Goal: Task Accomplishment & Management: Manage account settings

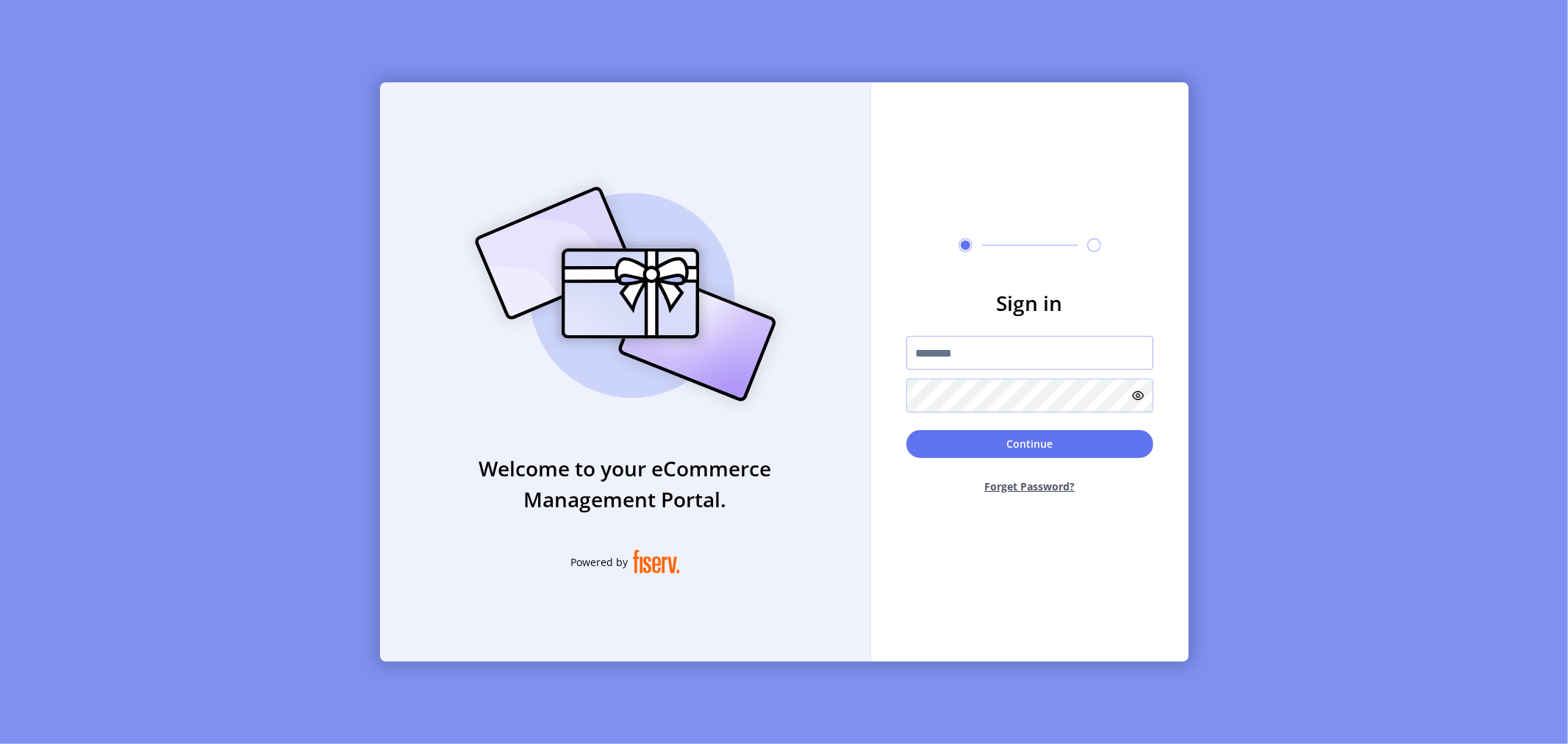
click at [957, 356] on input "text" at bounding box center [1030, 353] width 247 height 34
type input "*"
type input "**********"
click at [899, 392] on form "**********" at bounding box center [1029, 396] width 318 height 218
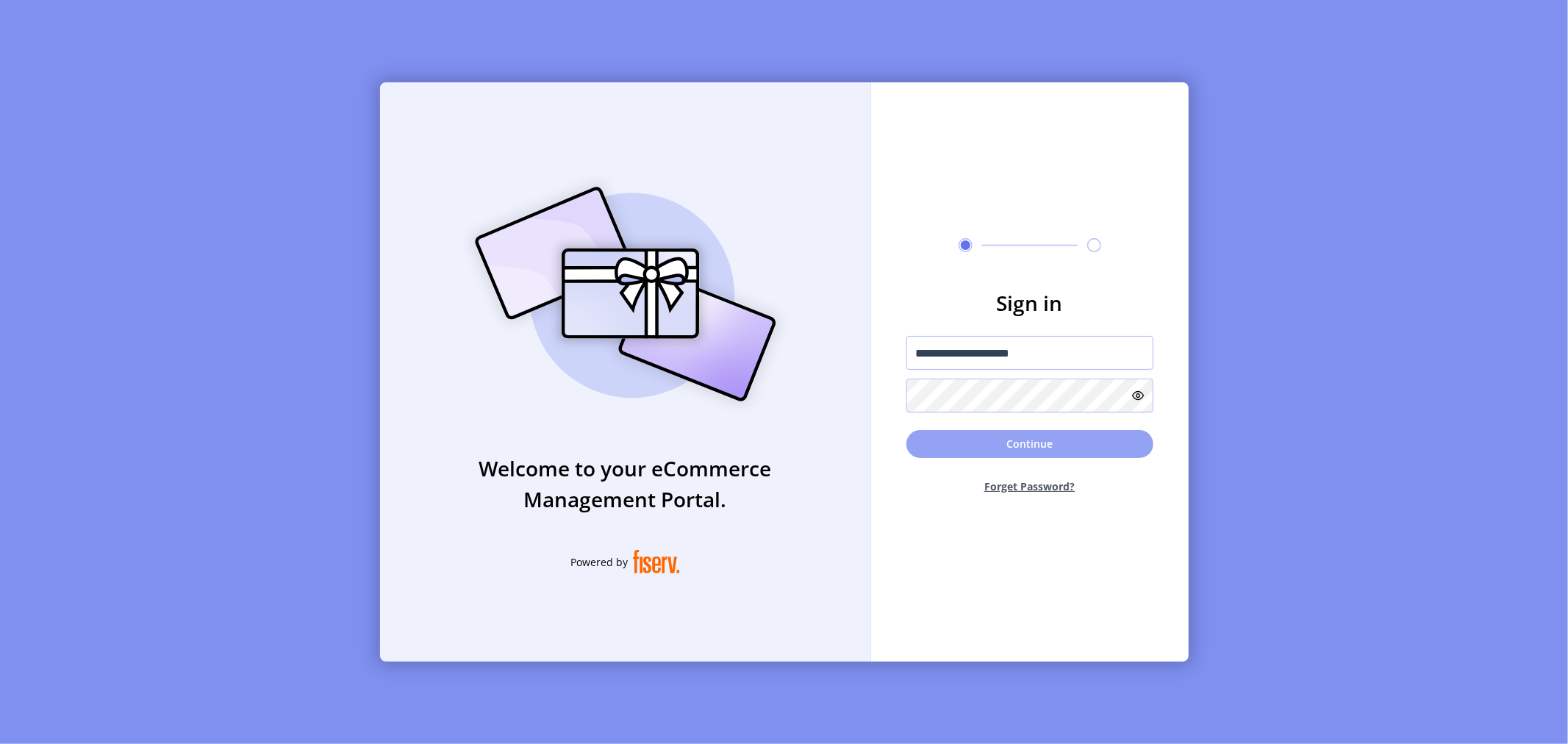
click at [1004, 443] on button "Continue" at bounding box center [1030, 443] width 247 height 28
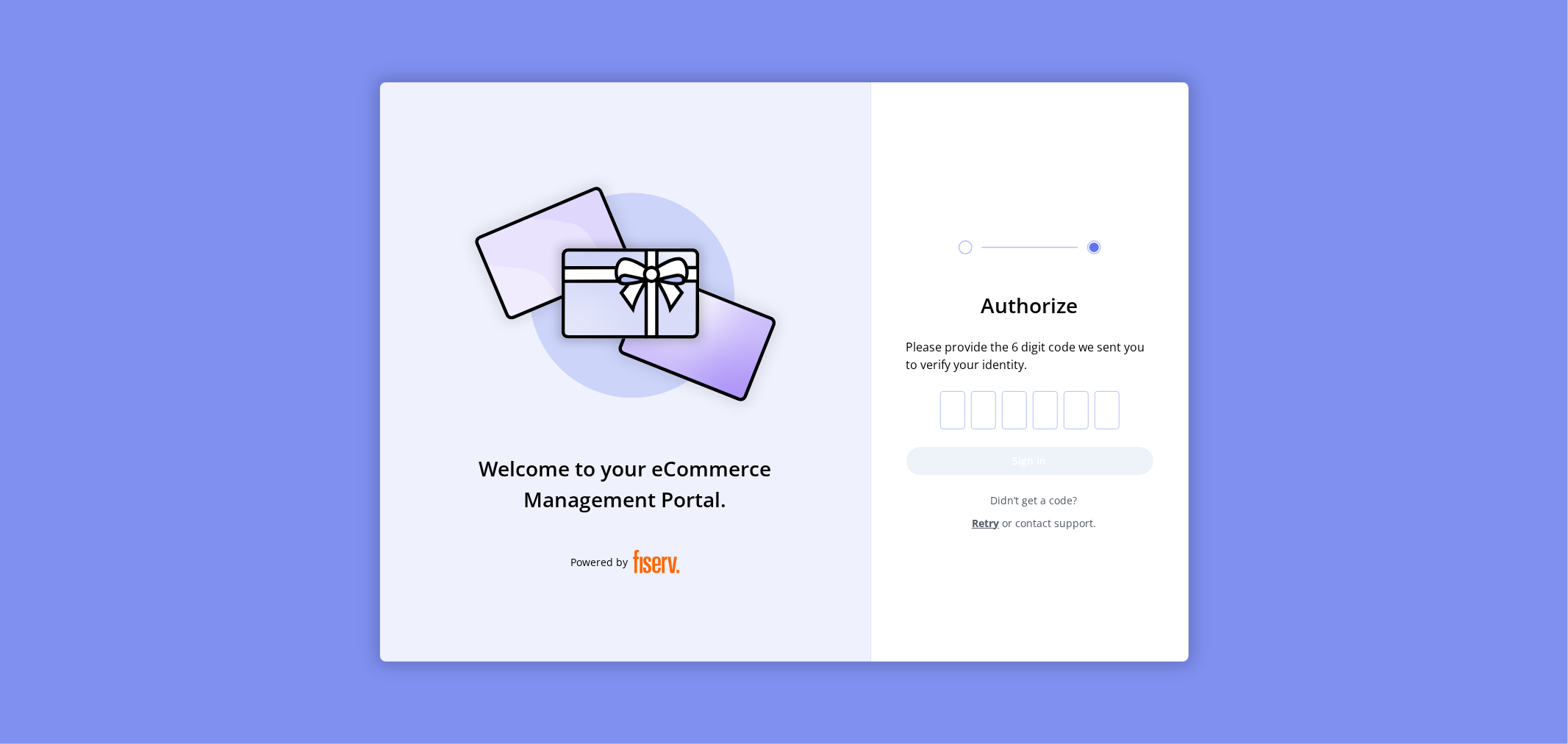
click at [961, 405] on input "text" at bounding box center [953, 410] width 25 height 38
paste input "*"
type input "*"
click at [1016, 457] on button "Sign in" at bounding box center [1030, 460] width 247 height 28
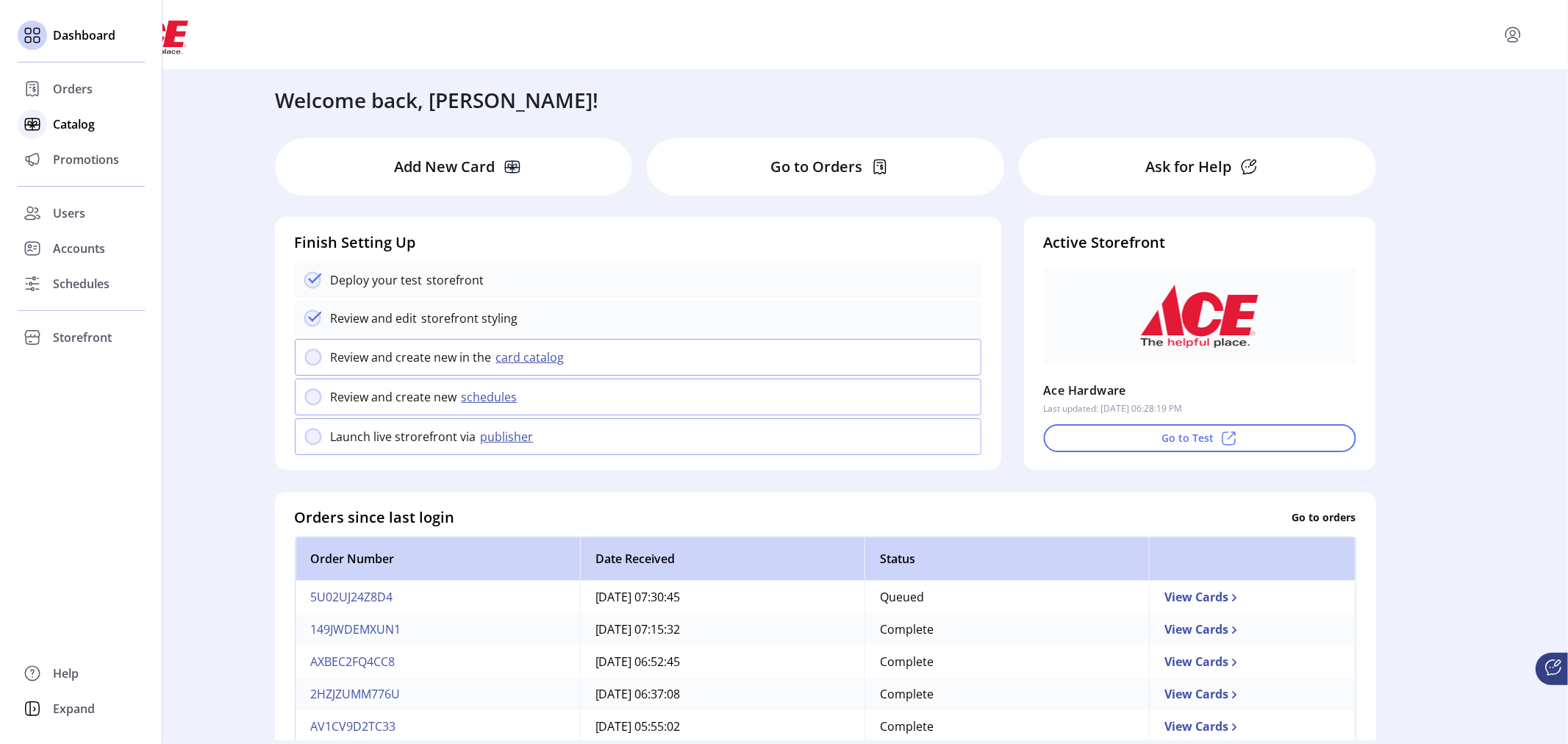
click at [78, 125] on span "Catalog" at bounding box center [74, 125] width 42 height 18
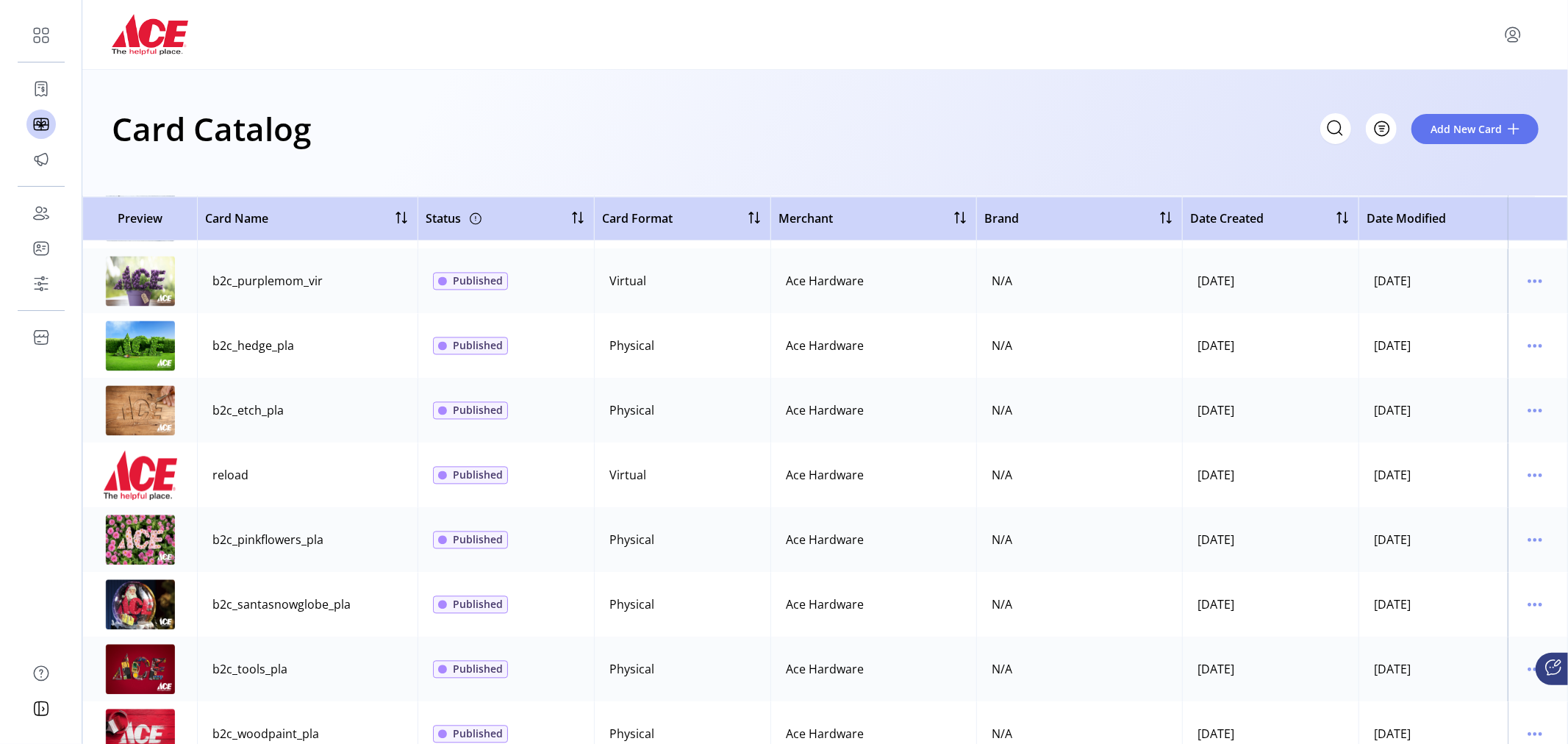
scroll to position [2681, 0]
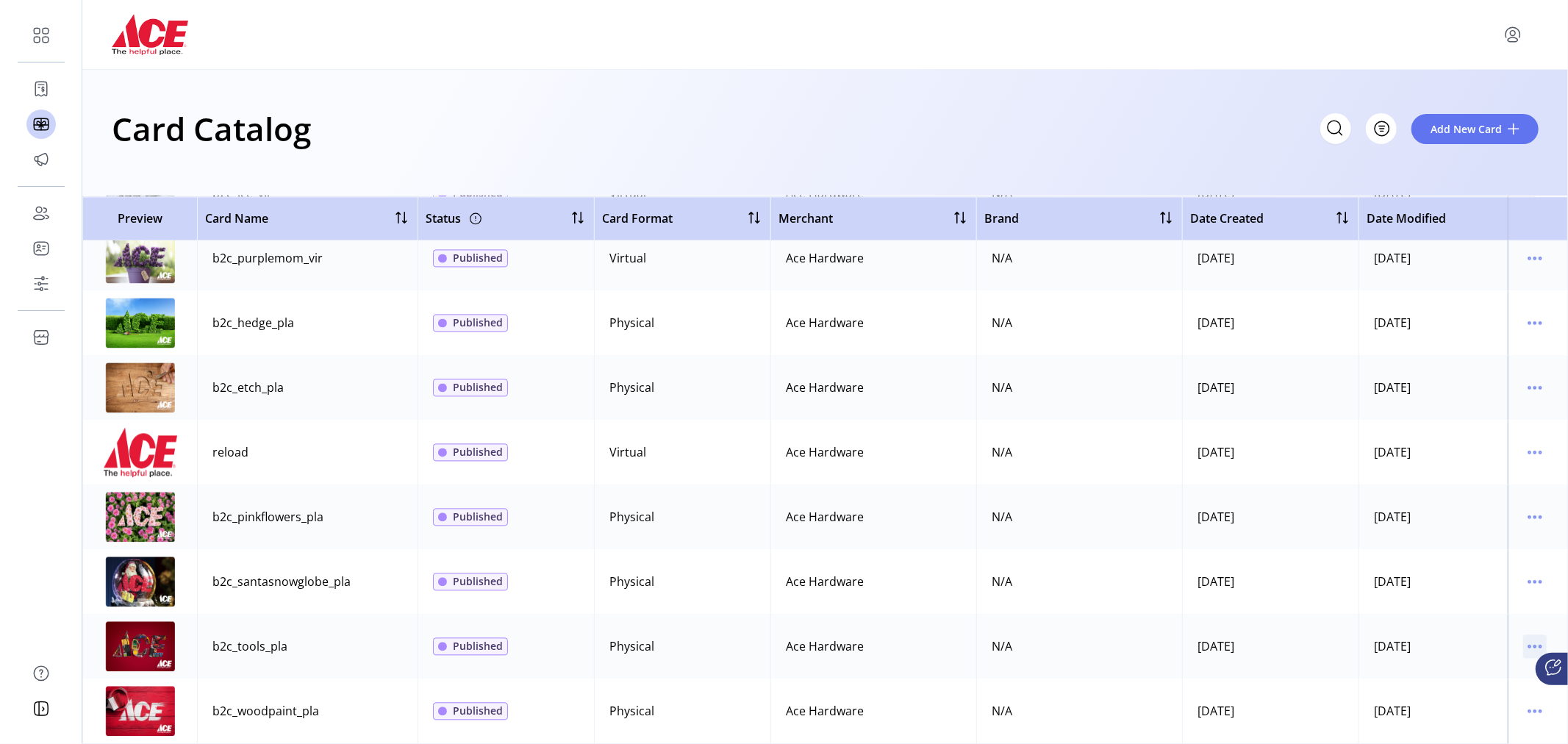
click at [1530, 635] on icon "menu" at bounding box center [1534, 646] width 23 height 23
click at [1480, 690] on span "Edit Details" at bounding box center [1465, 686] width 122 height 12
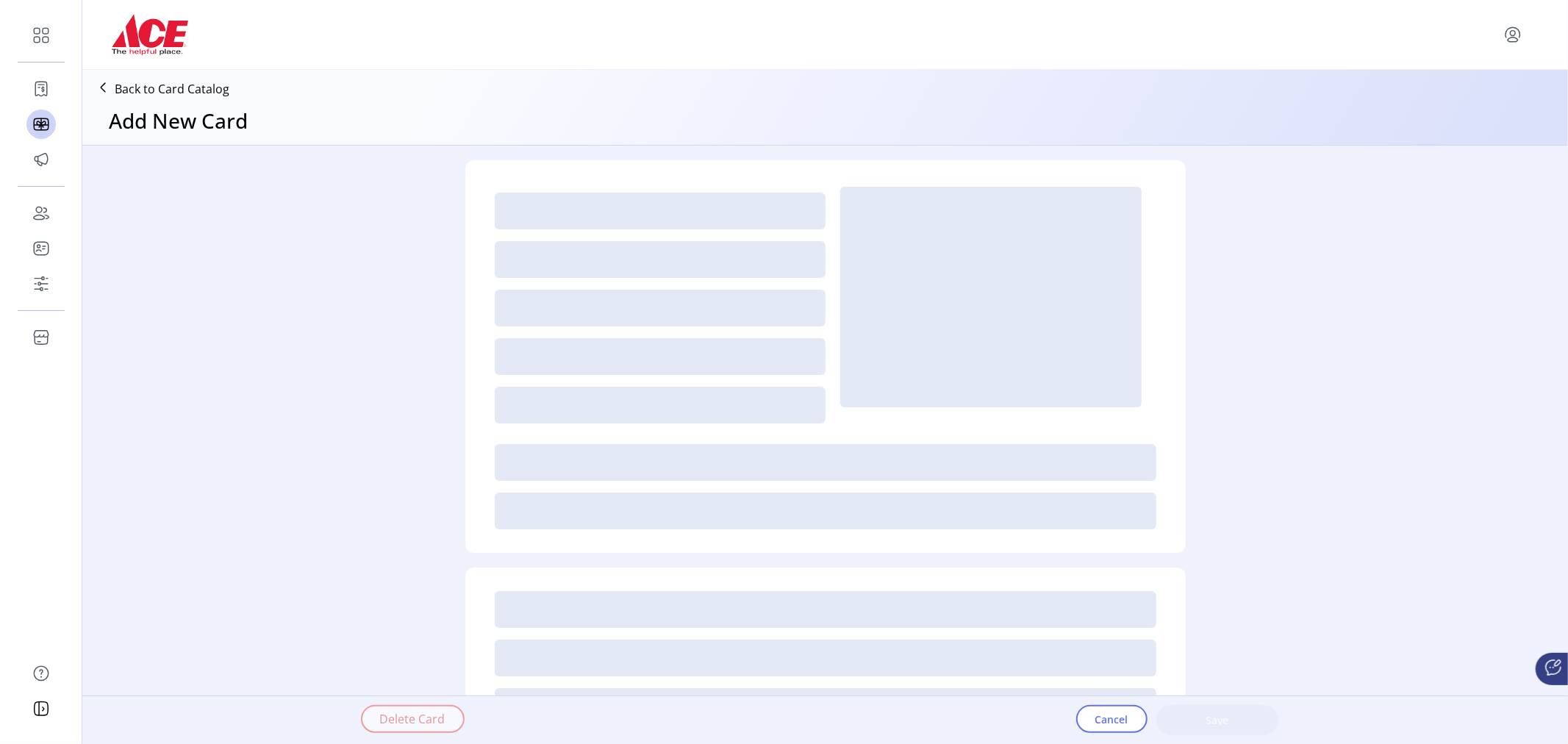
type textarea "**********"
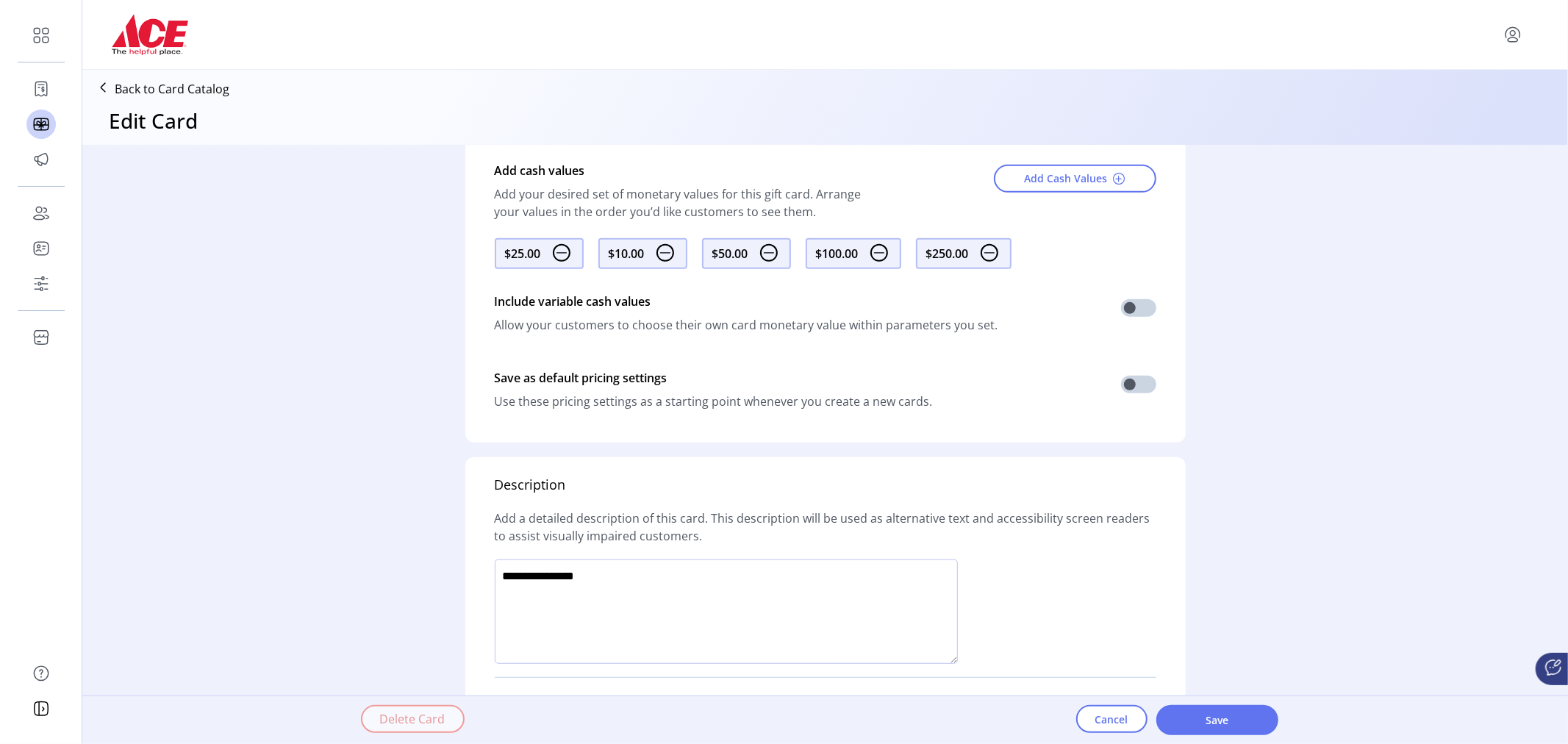
scroll to position [640, 0]
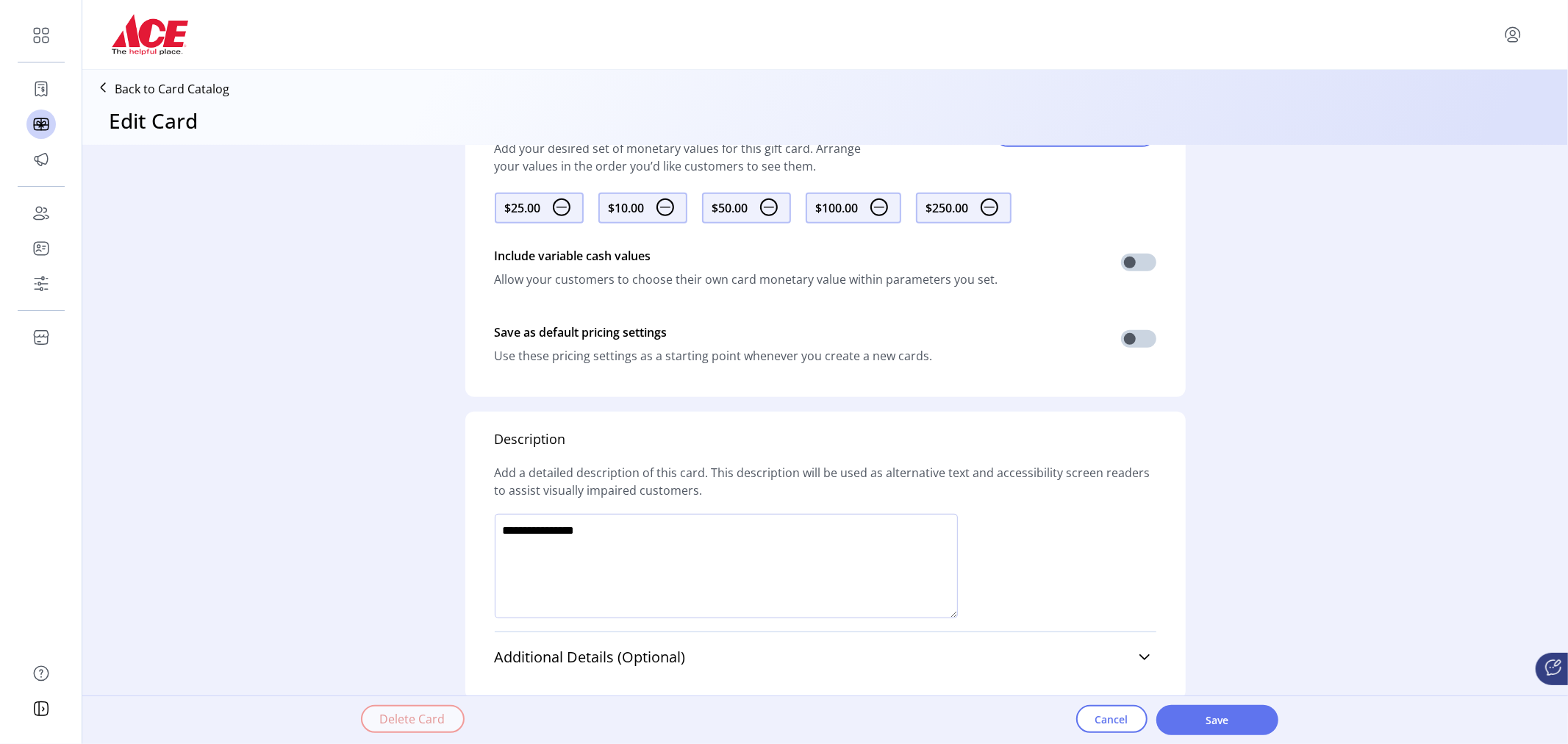
click at [841, 511] on div "Add a detailed description of this card. This description will be used as alter…" at bounding box center [825, 481] width 662 height 65
click at [739, 279] on div "Allow your customers to choose their own card monetary value within parameters …" at bounding box center [746, 279] width 503 height 18
click at [1458, 566] on div "**********" at bounding box center [825, 430] width 1485 height 568
click at [1122, 255] on span at bounding box center [1138, 263] width 36 height 18
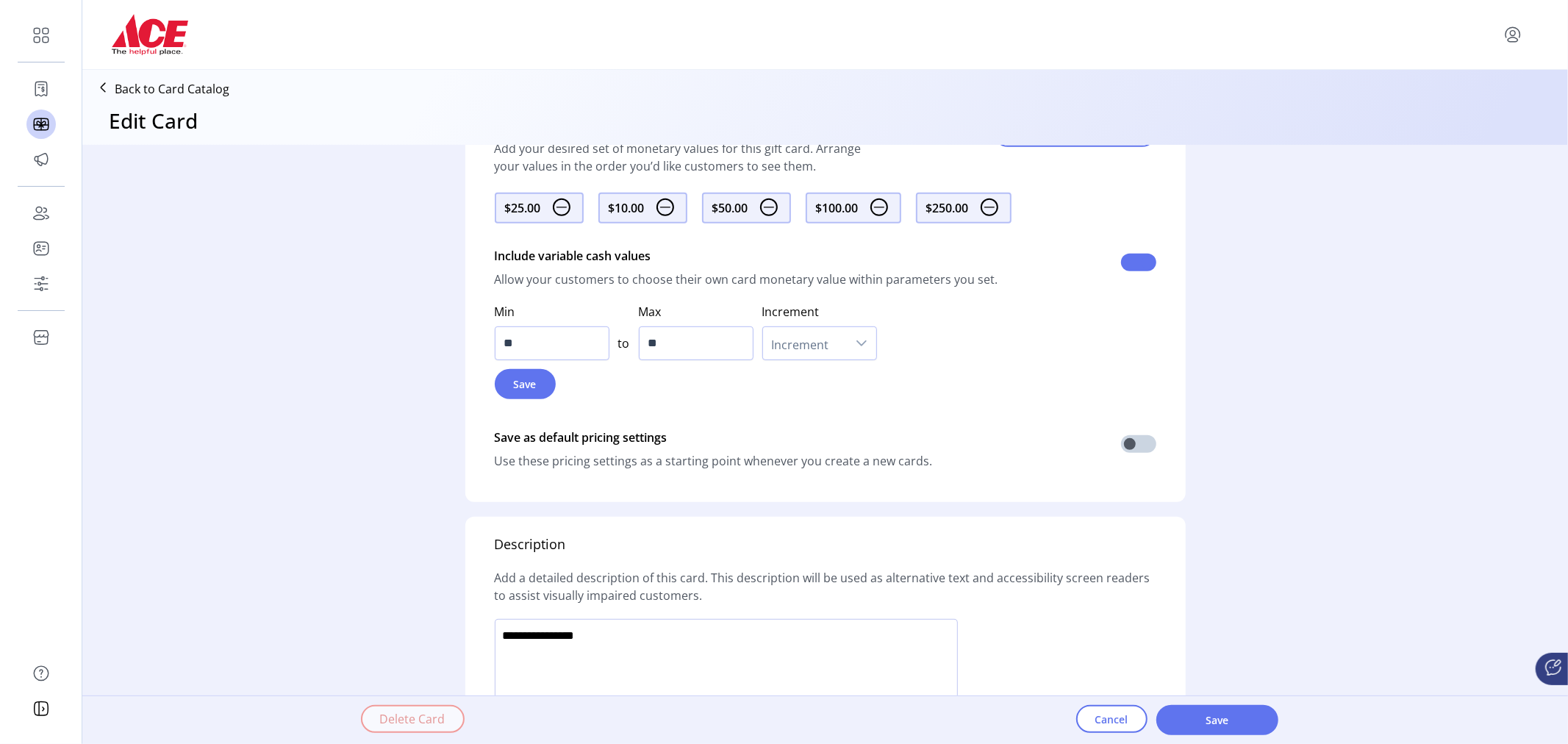
click at [1146, 261] on span at bounding box center [1138, 263] width 36 height 18
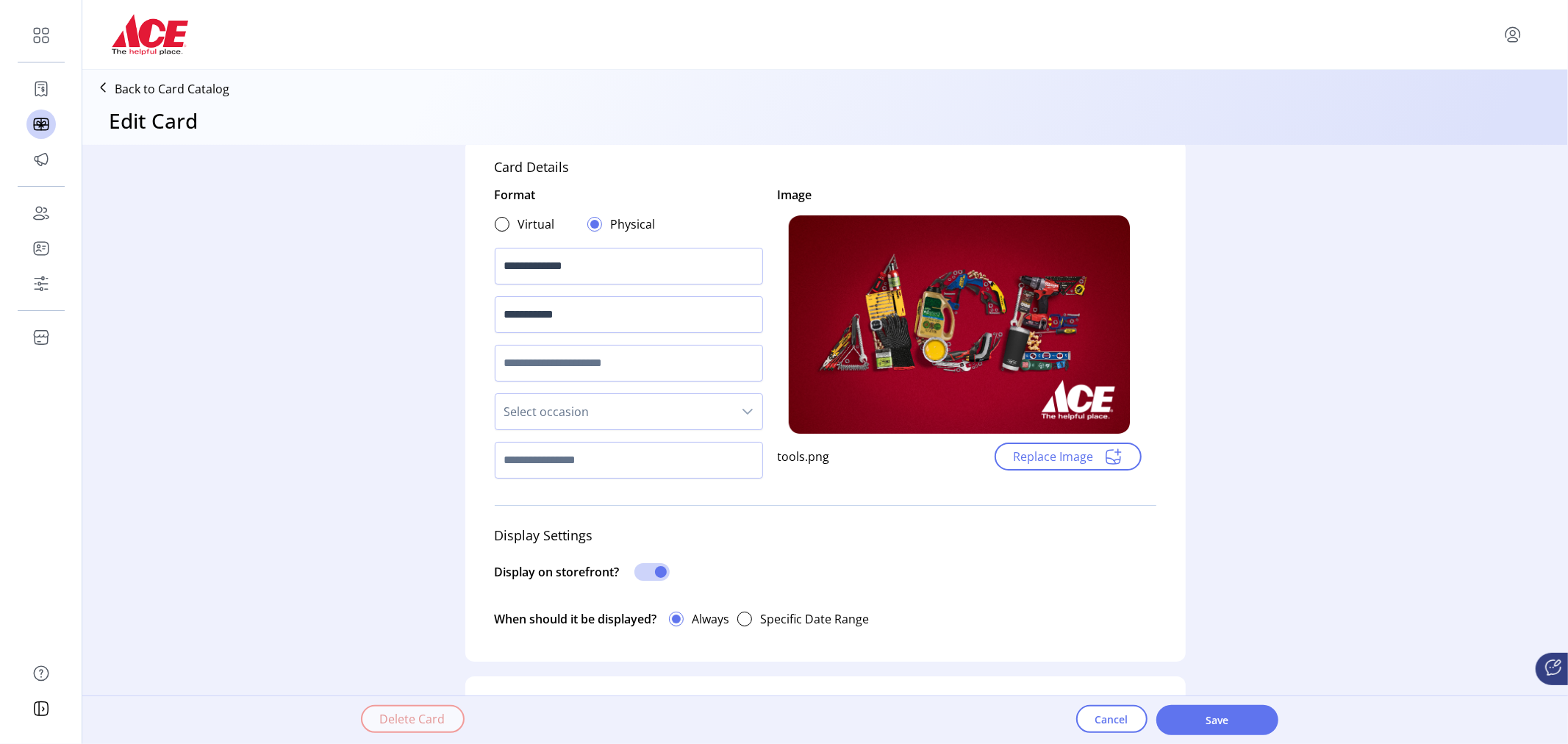
scroll to position [0, 0]
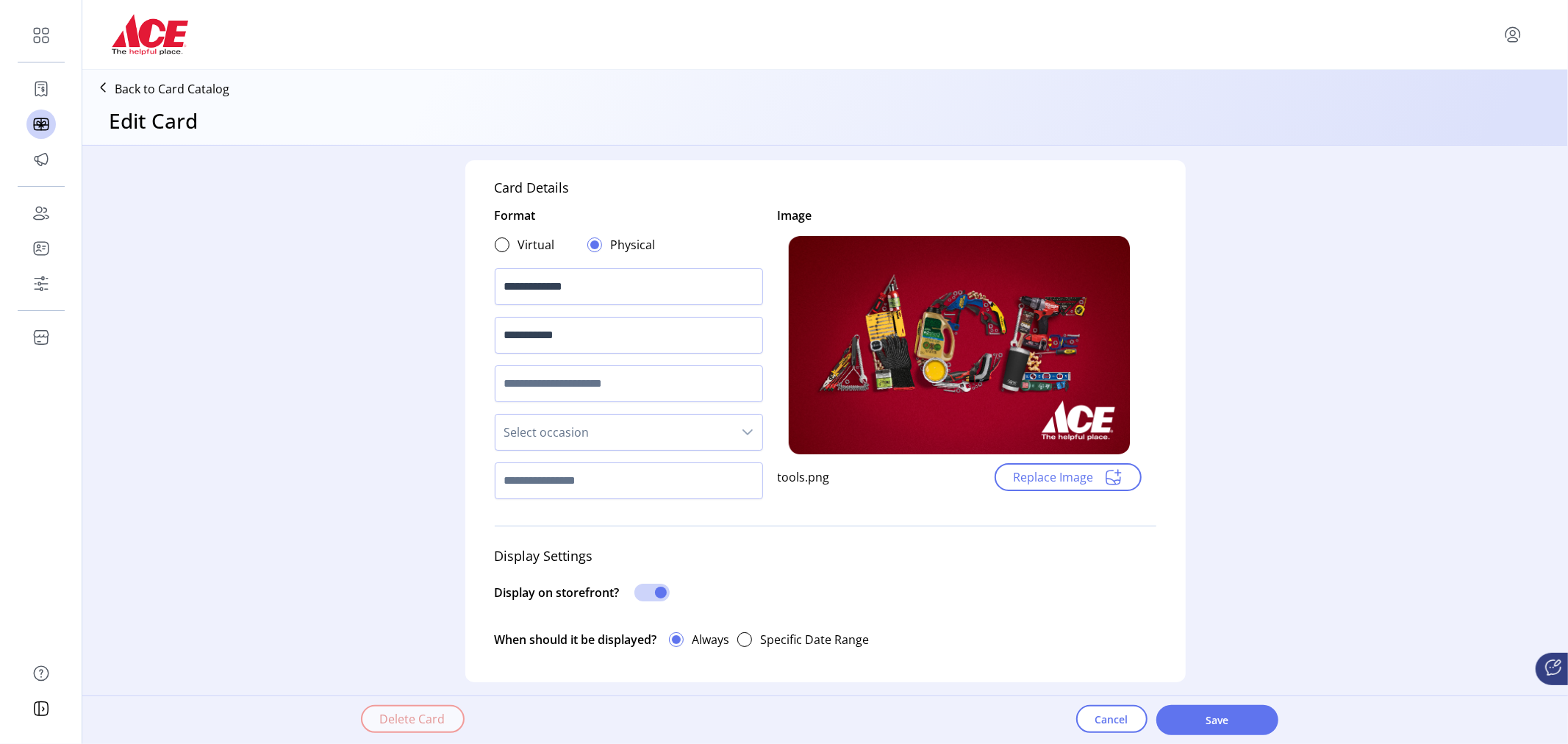
click at [1512, 38] on icon "menu" at bounding box center [1513, 35] width 23 height 23
click at [1484, 90] on span "Sign Out" at bounding box center [1459, 93] width 110 height 12
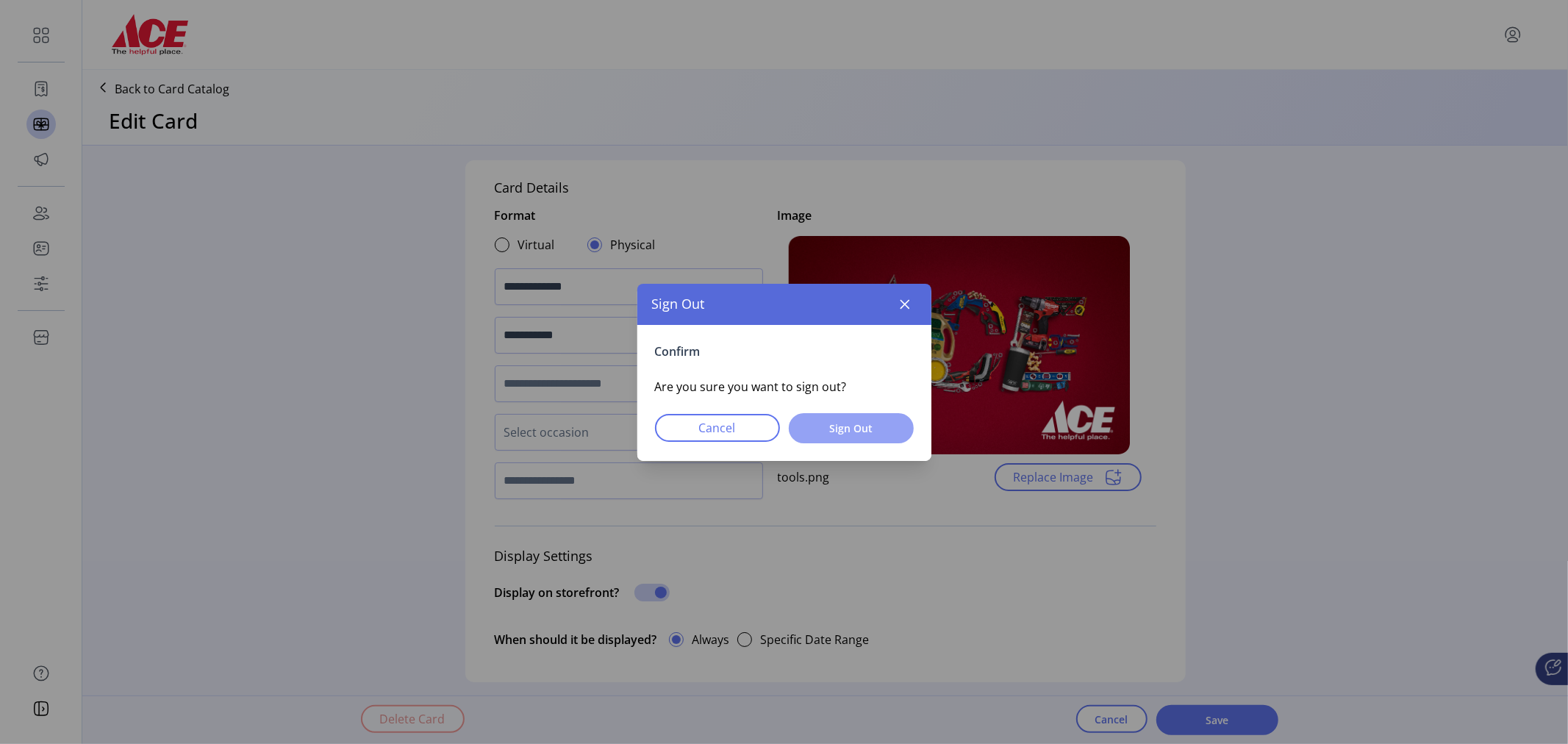
click at [822, 431] on span "Sign Out" at bounding box center [851, 428] width 87 height 15
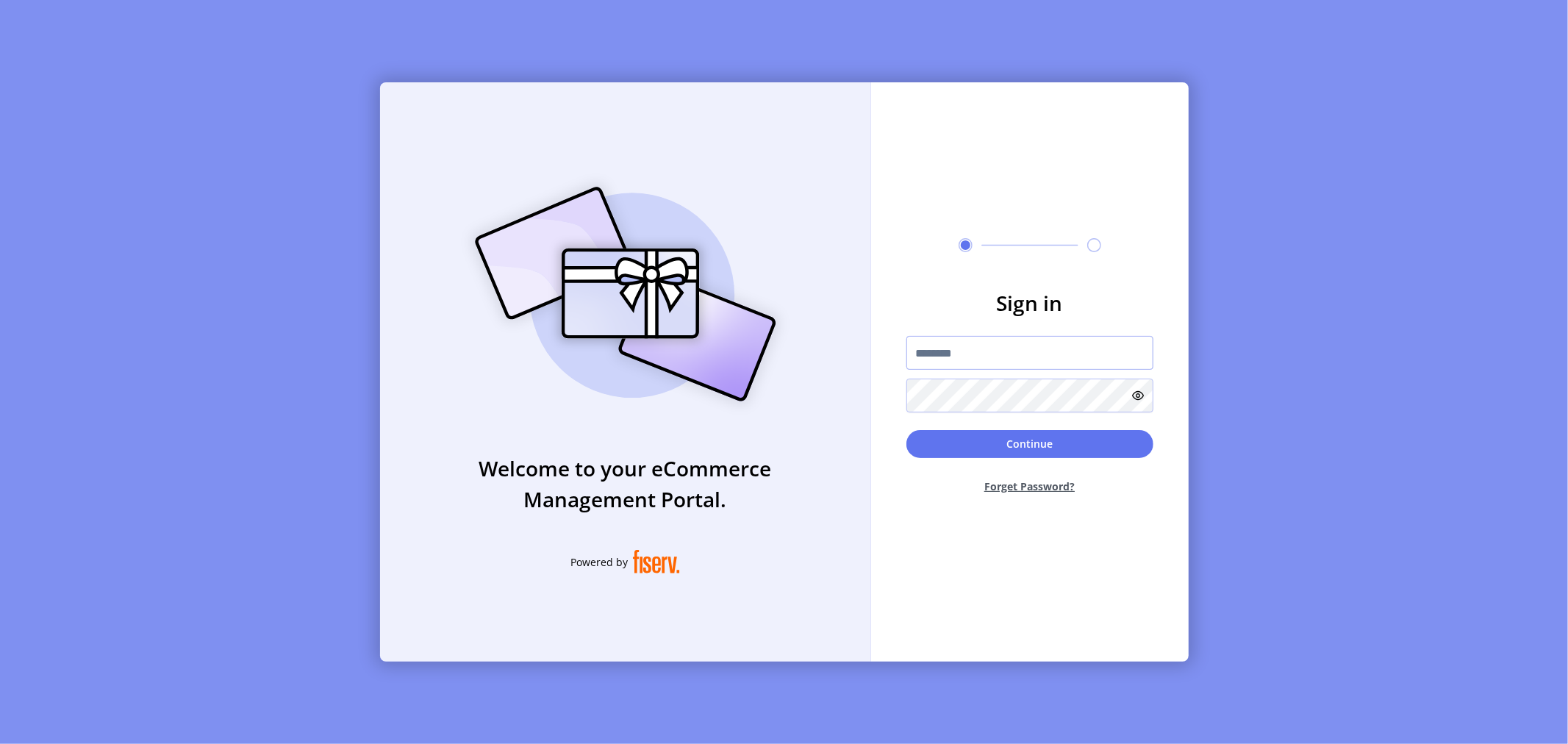
click at [976, 356] on input "text" at bounding box center [1030, 353] width 247 height 34
type input "**********"
click at [1138, 393] on icon at bounding box center [1138, 395] width 12 height 12
click at [1068, 441] on button "Continue" at bounding box center [1030, 443] width 247 height 28
click at [989, 340] on input "text" at bounding box center [1030, 353] width 247 height 34
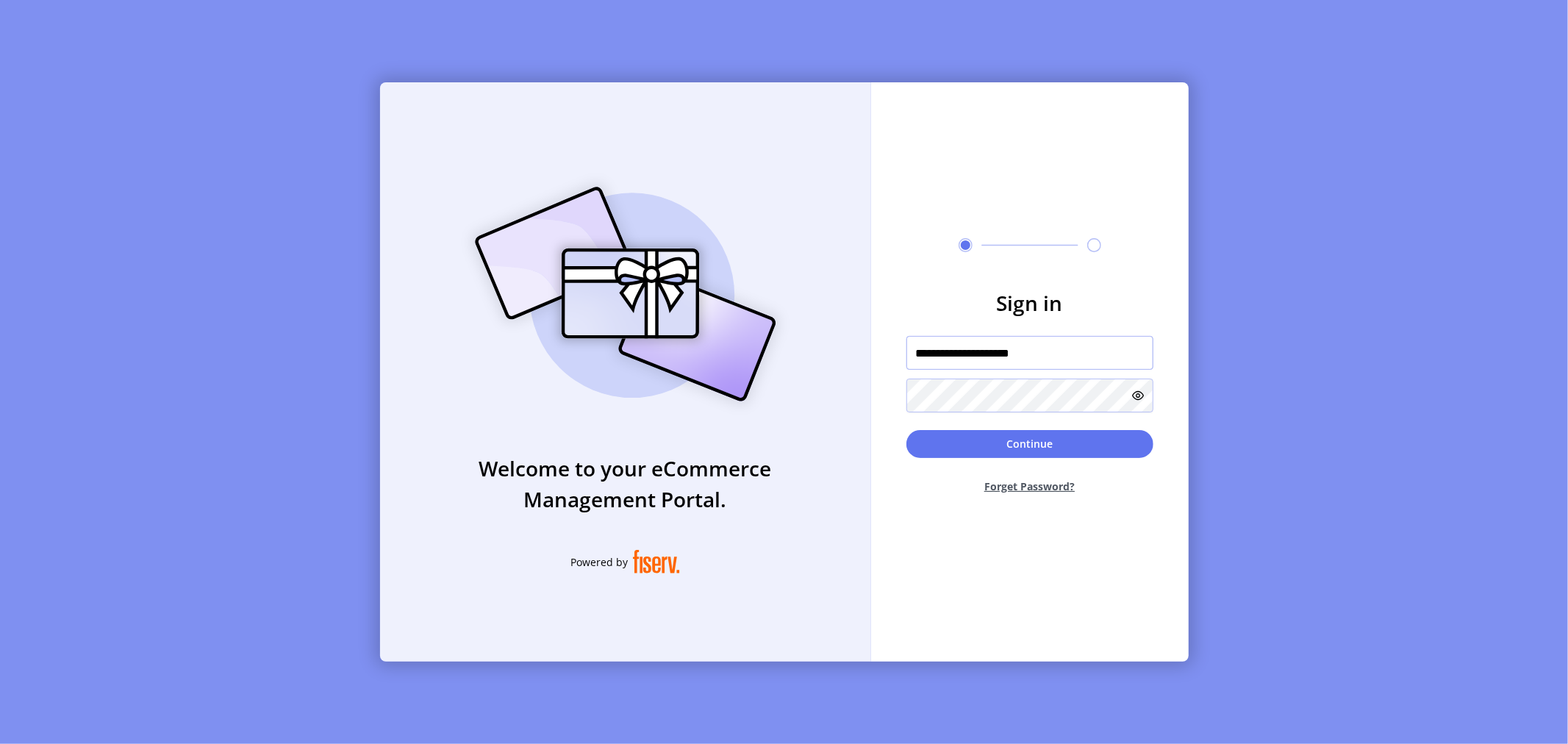
type input "**********"
click at [1138, 393] on icon at bounding box center [1138, 395] width 12 height 12
click at [1069, 437] on button "Continue" at bounding box center [1030, 443] width 247 height 28
click at [946, 363] on input "text" at bounding box center [1030, 353] width 247 height 34
type input "**********"
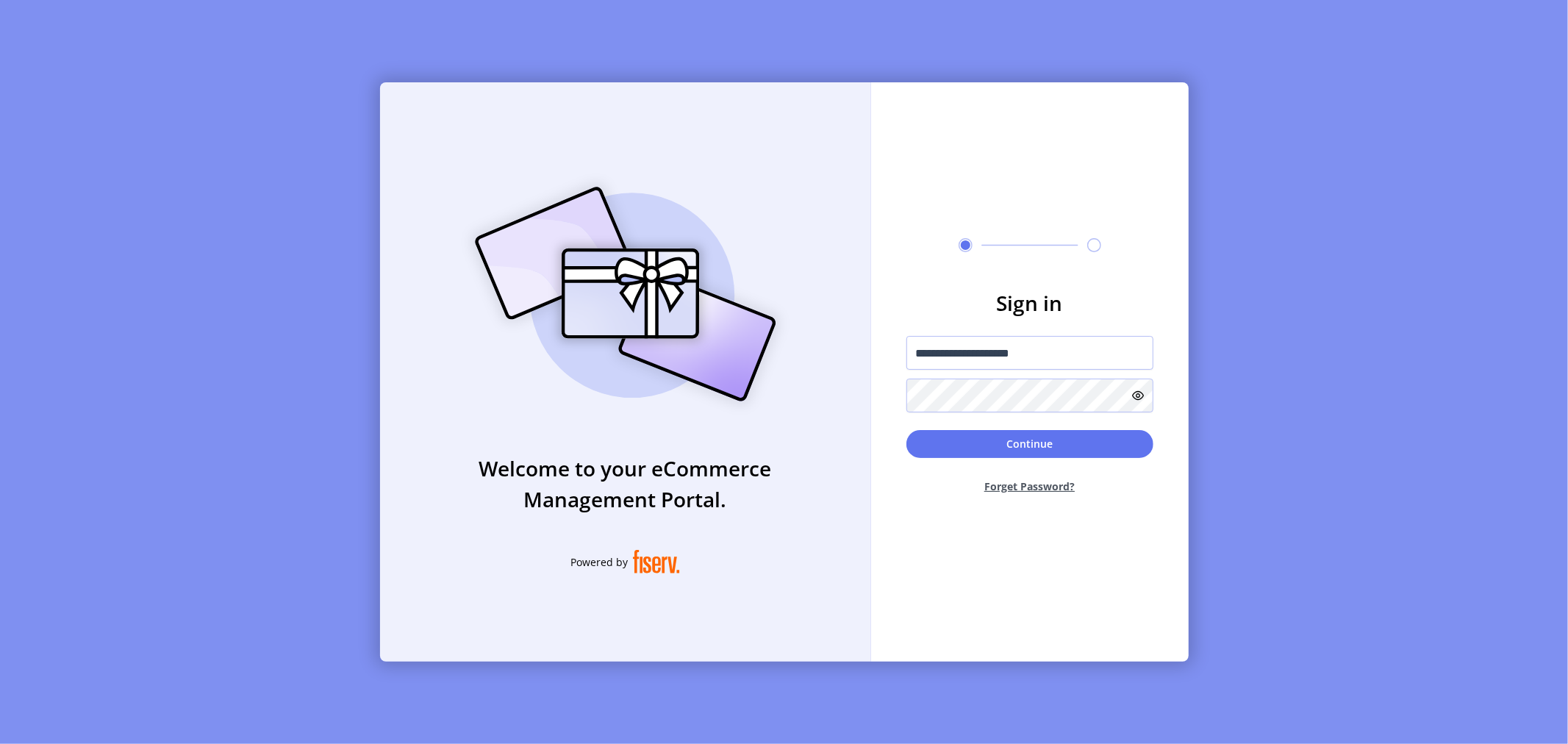
click at [1138, 390] on icon at bounding box center [1138, 395] width 12 height 12
click at [1082, 445] on button "Continue" at bounding box center [1030, 443] width 247 height 28
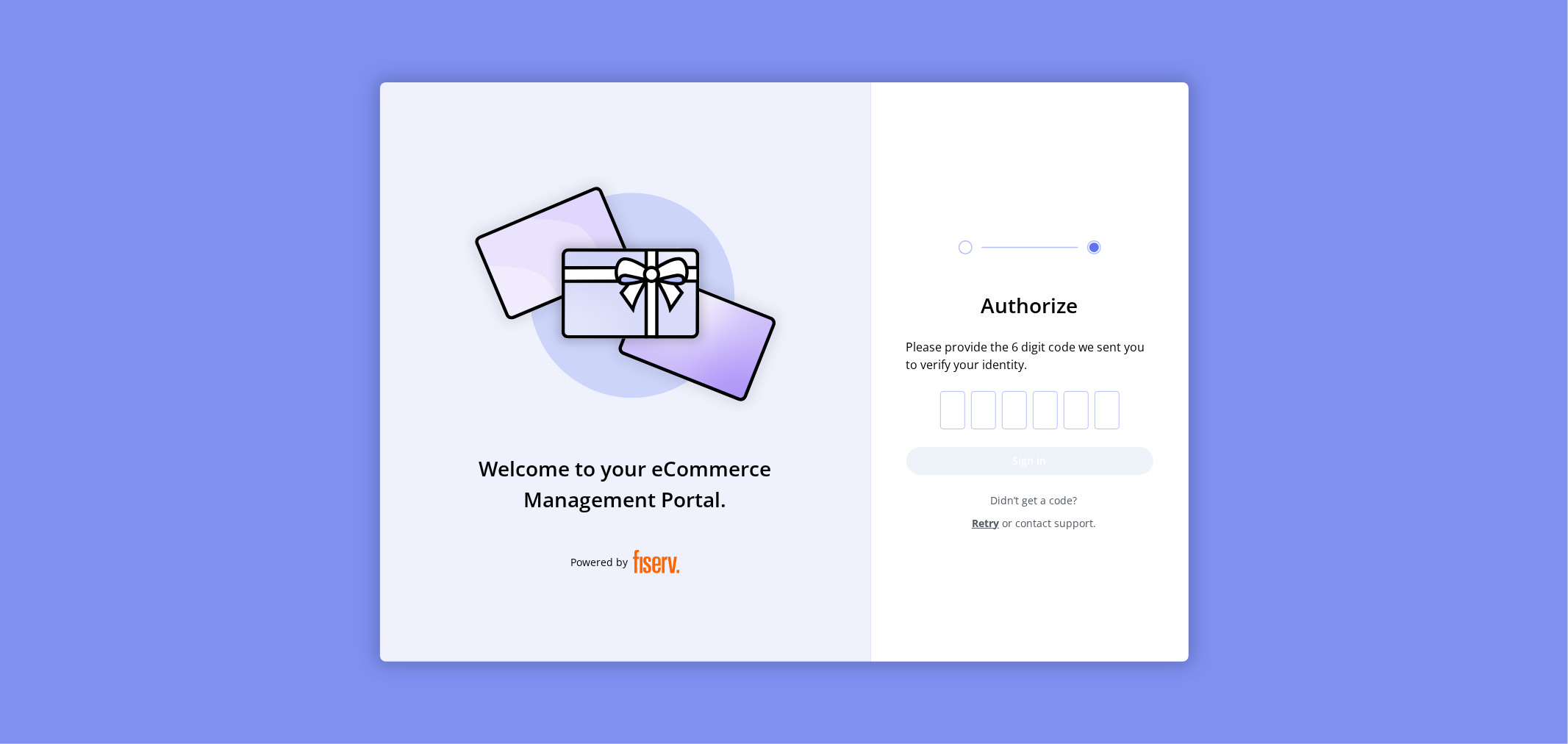
click at [952, 402] on input "text" at bounding box center [953, 410] width 25 height 38
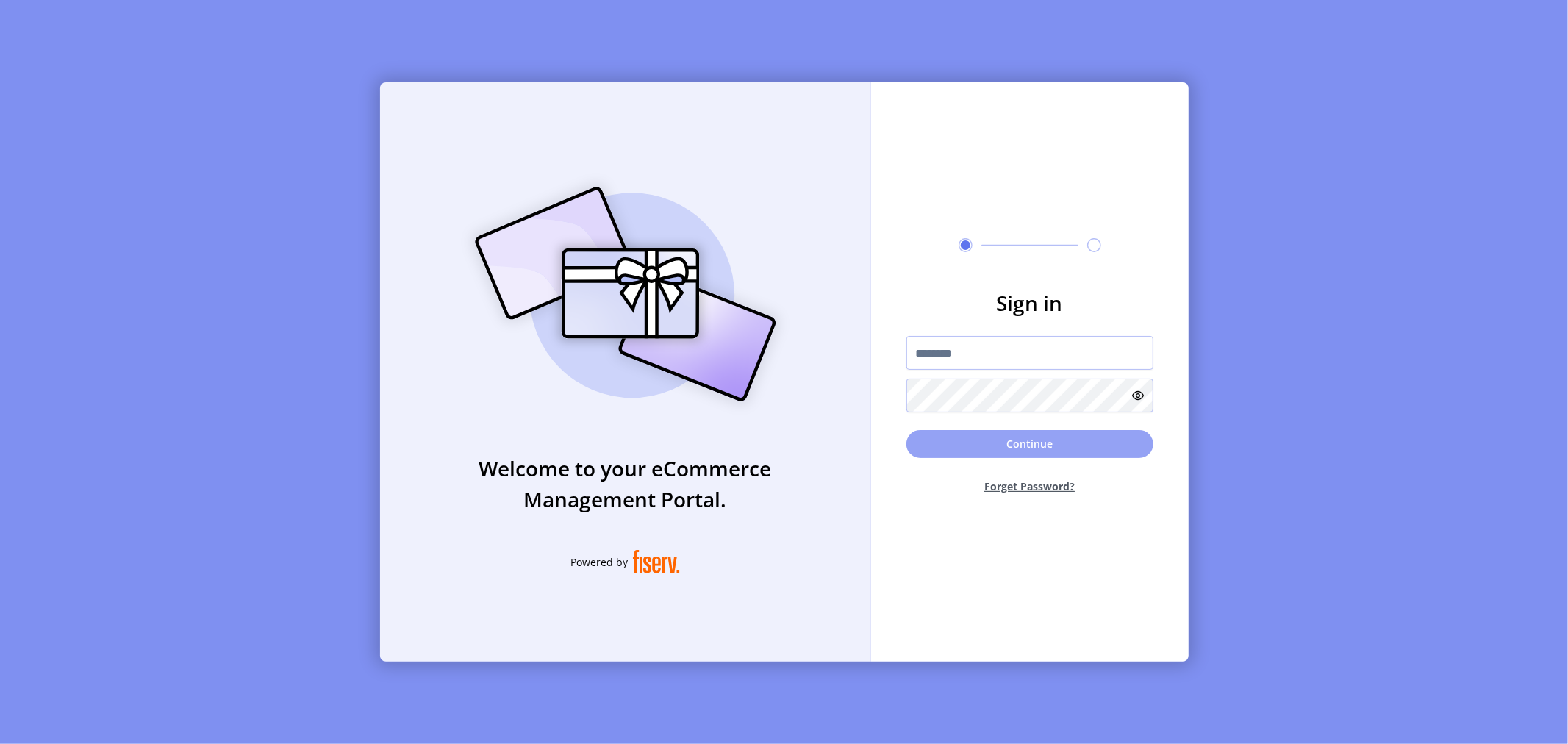
click at [974, 434] on button "Continue" at bounding box center [1030, 443] width 247 height 28
click at [952, 340] on input "text" at bounding box center [1030, 353] width 247 height 34
type input "**********"
click at [1032, 443] on button "Continue" at bounding box center [1030, 443] width 247 height 28
